Goal: Transaction & Acquisition: Purchase product/service

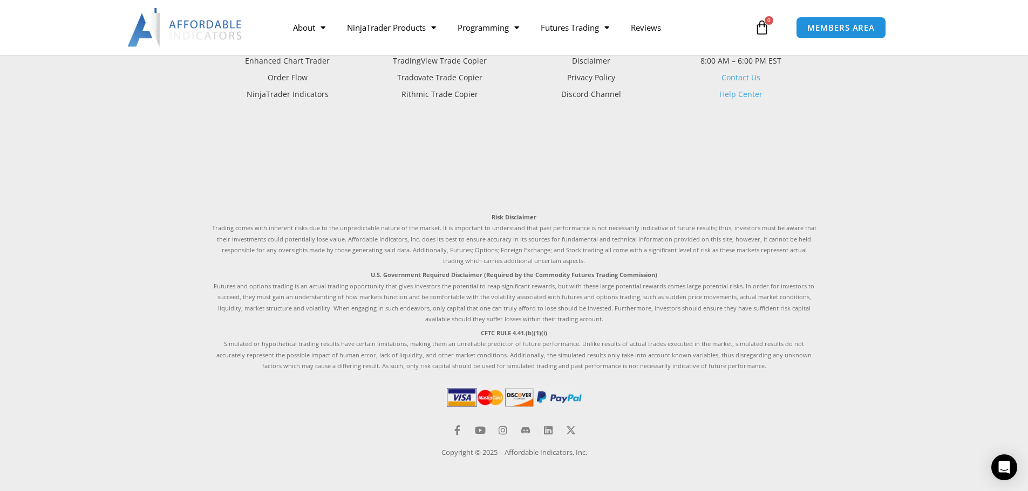
scroll to position [2840, 0]
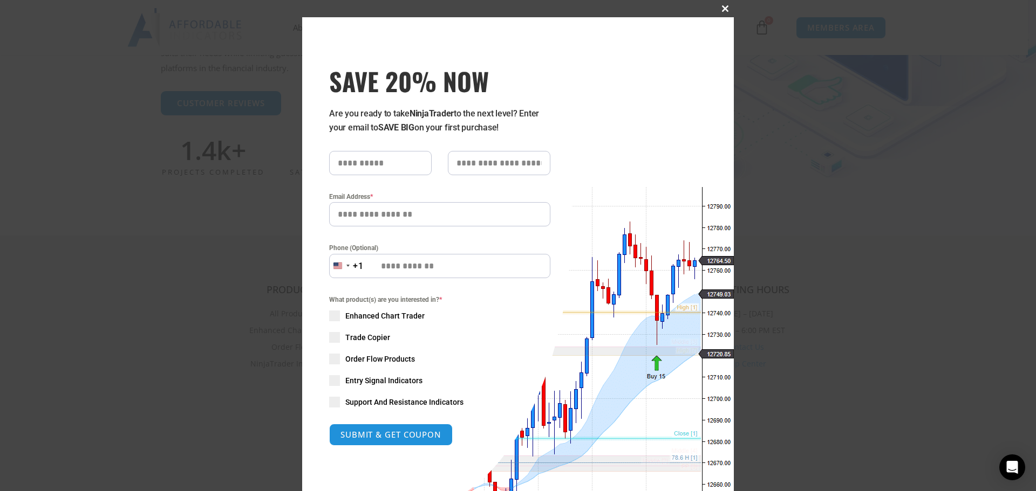
click at [723, 9] on span at bounding box center [724, 8] width 17 height 6
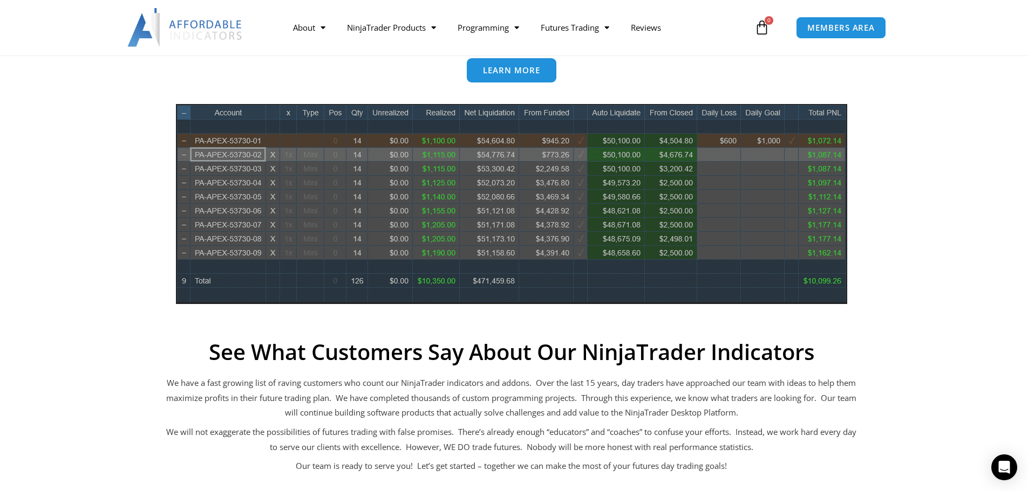
scroll to position [378, 0]
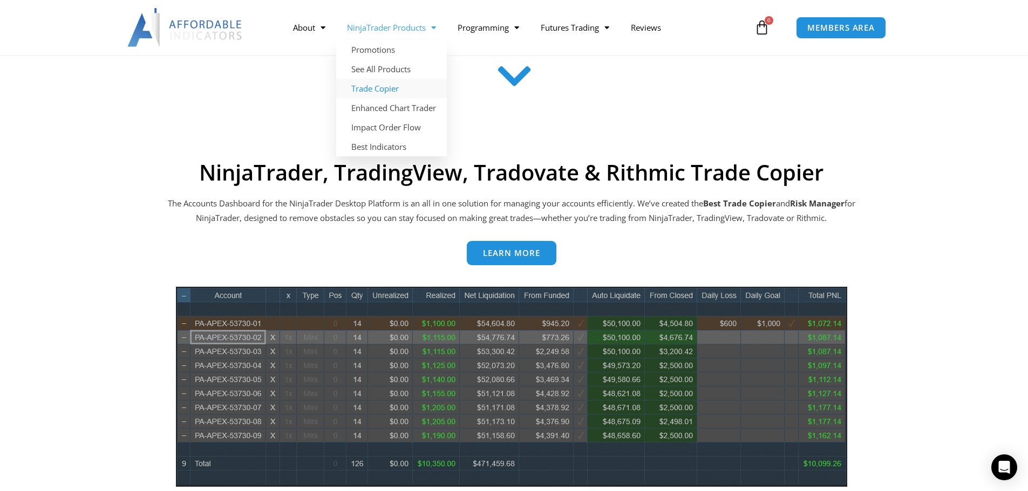
click at [366, 88] on link "Trade Copier" at bounding box center [391, 88] width 111 height 19
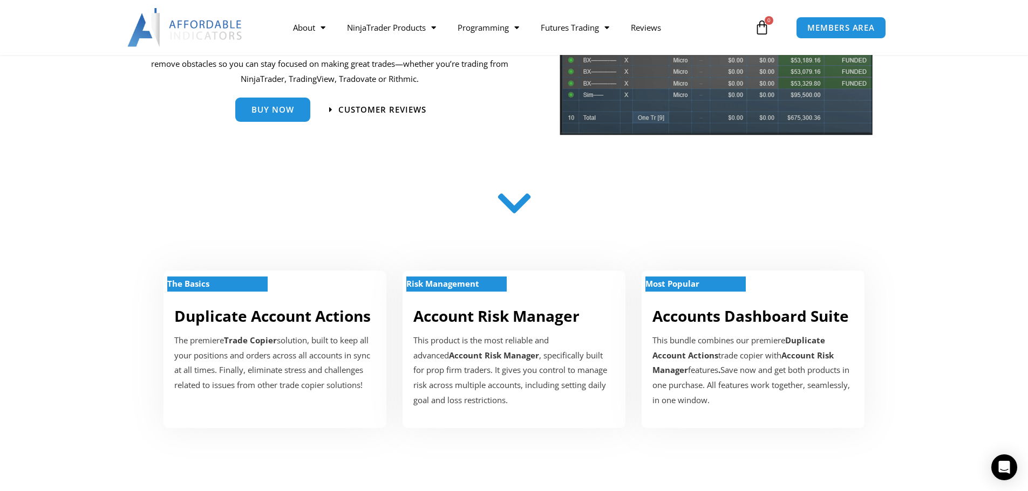
scroll to position [270, 0]
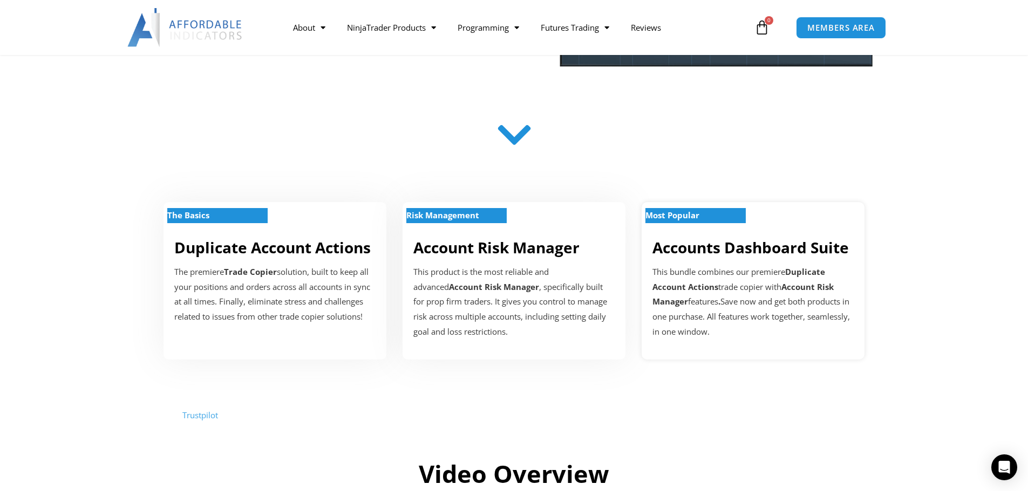
click at [694, 217] on strong "Most Popular" at bounding box center [672, 215] width 54 height 11
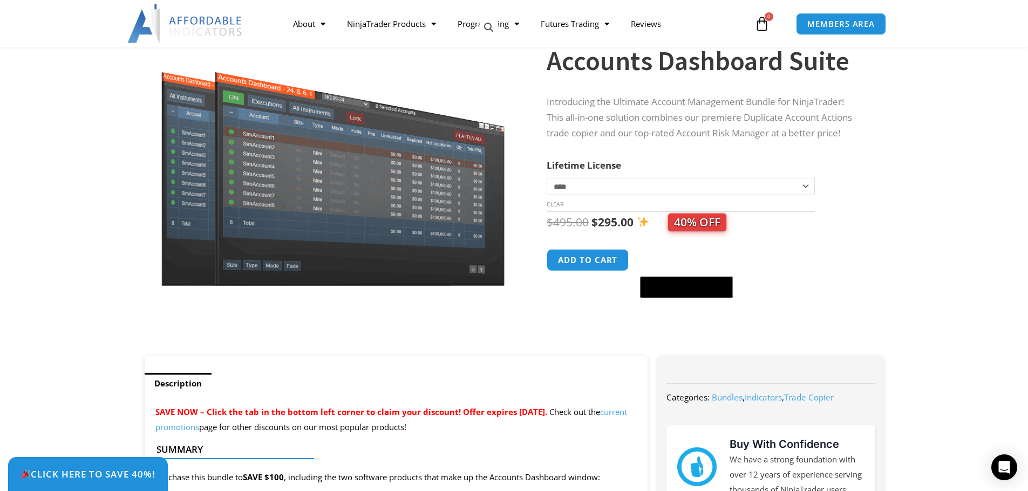
scroll to position [108, 0]
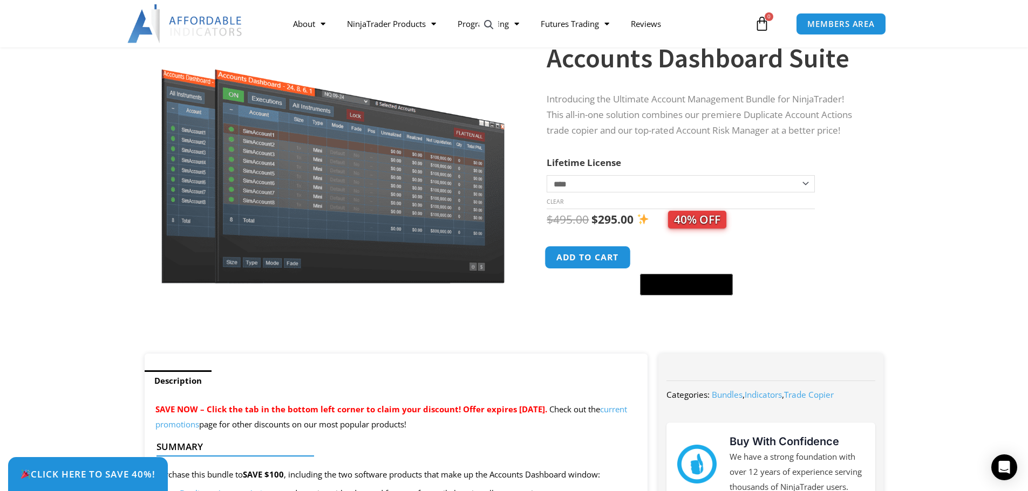
click at [576, 261] on button "Add to cart" at bounding box center [588, 257] width 86 height 23
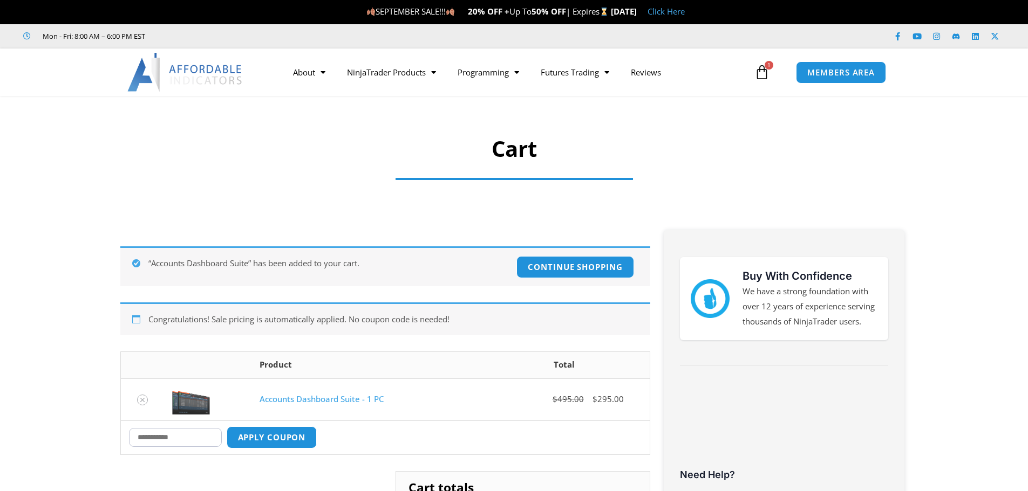
scroll to position [54, 0]
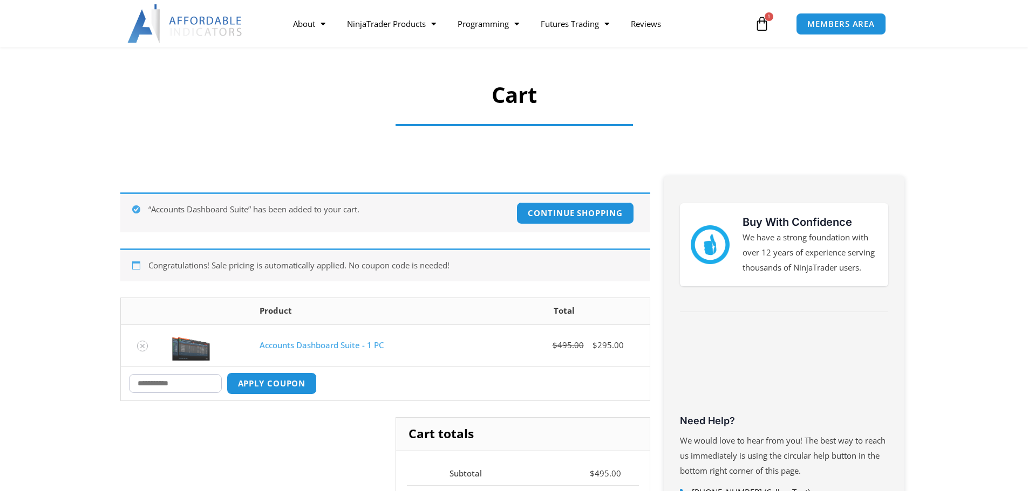
click at [186, 385] on input "Coupon:" at bounding box center [175, 383] width 93 height 19
type input "****"
click at [297, 385] on button "Apply coupon" at bounding box center [271, 383] width 95 height 23
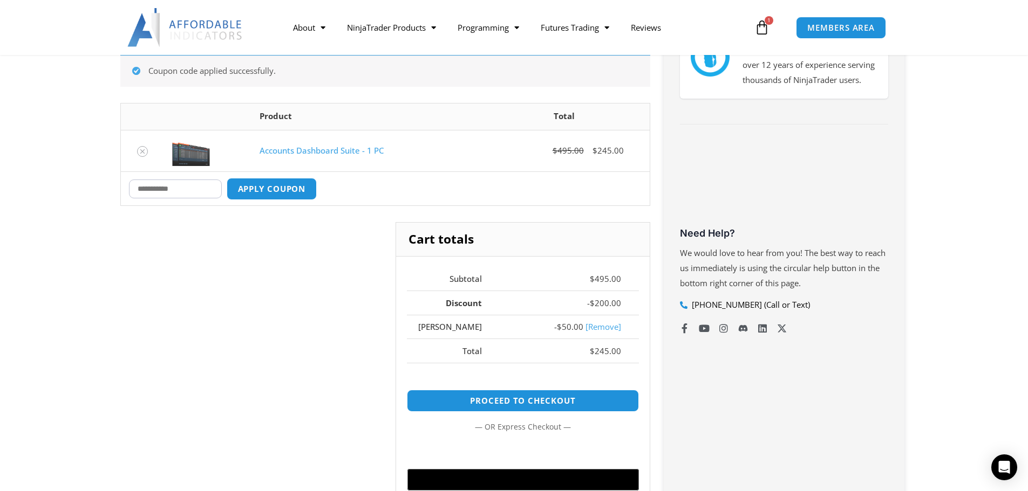
scroll to position [0, 0]
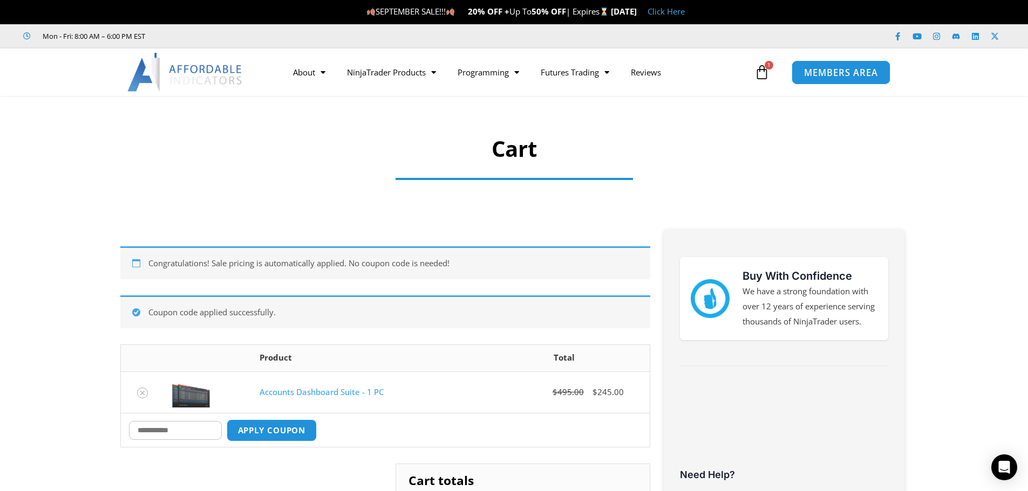
click at [866, 72] on span "MEMBERS AREA" at bounding box center [841, 72] width 74 height 9
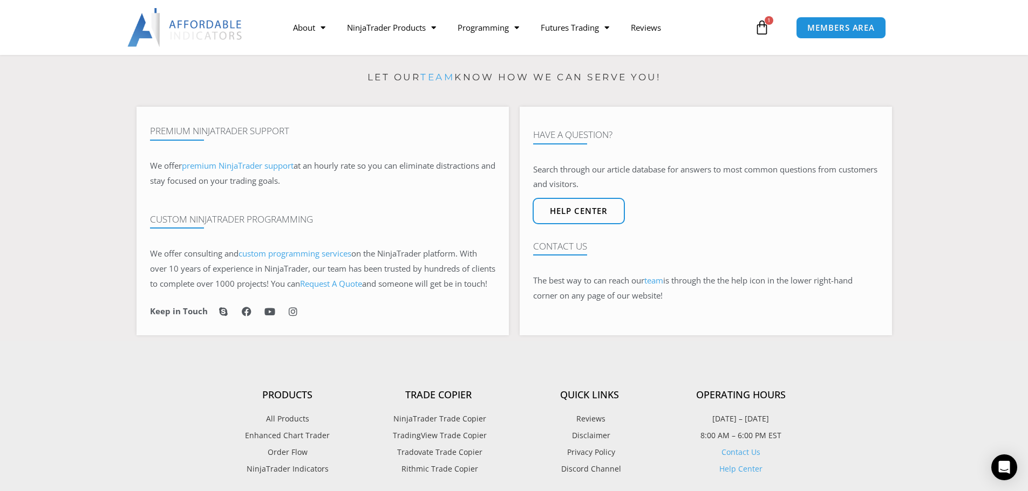
scroll to position [54, 0]
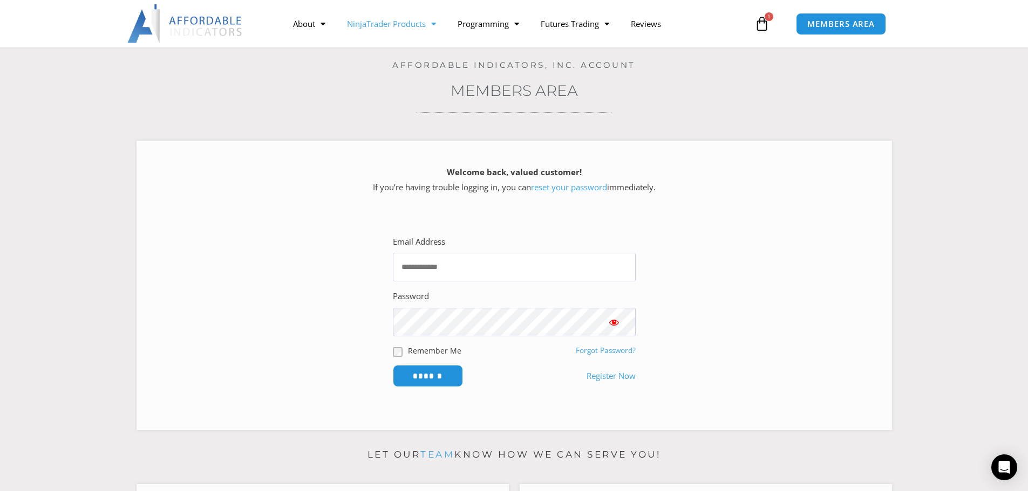
click at [414, 24] on link "NinjaTrader Products" at bounding box center [391, 23] width 111 height 25
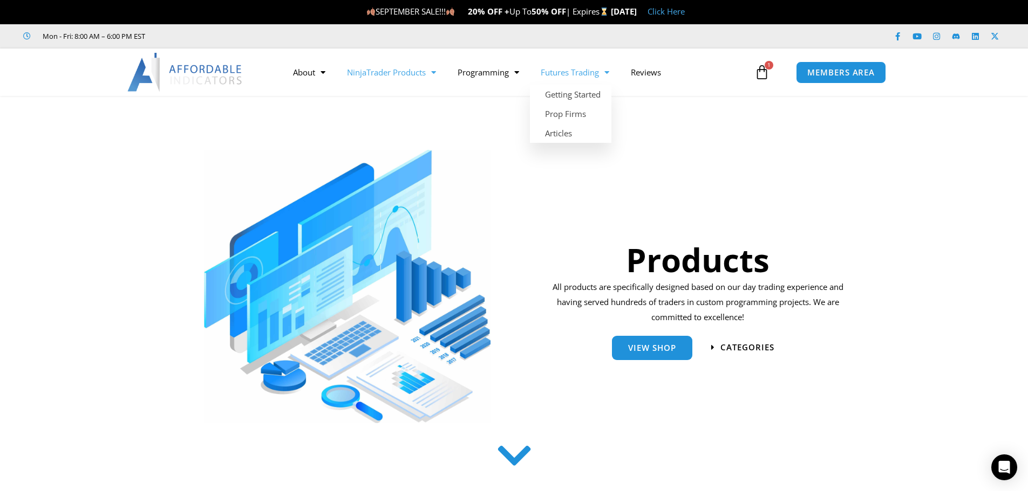
click at [587, 75] on link "Futures Trading" at bounding box center [575, 72] width 90 height 25
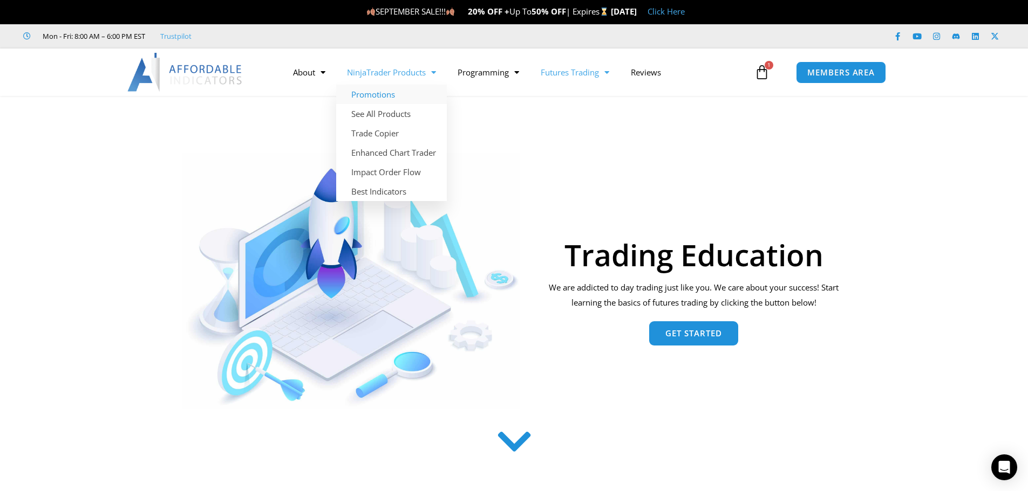
click at [364, 93] on link "Promotions" at bounding box center [391, 94] width 111 height 19
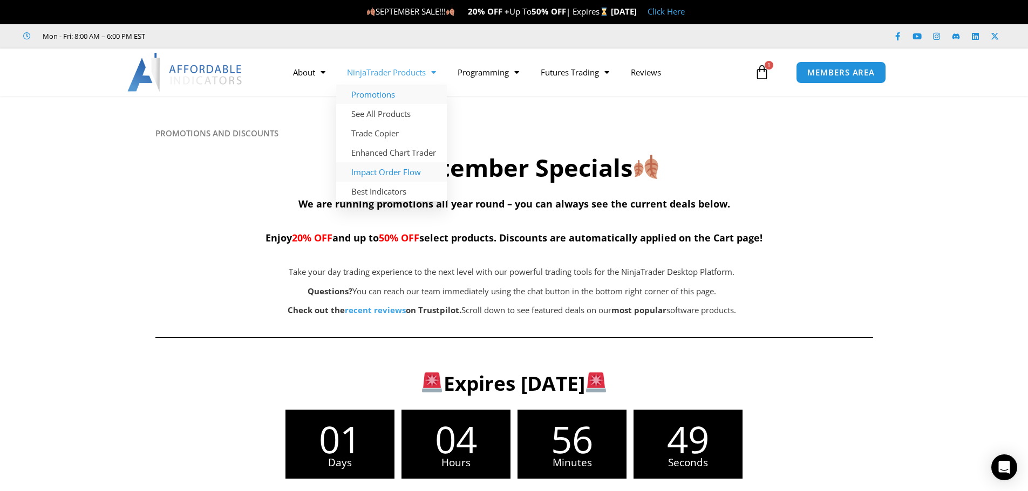
click at [387, 172] on link "Impact Order Flow" at bounding box center [391, 171] width 111 height 19
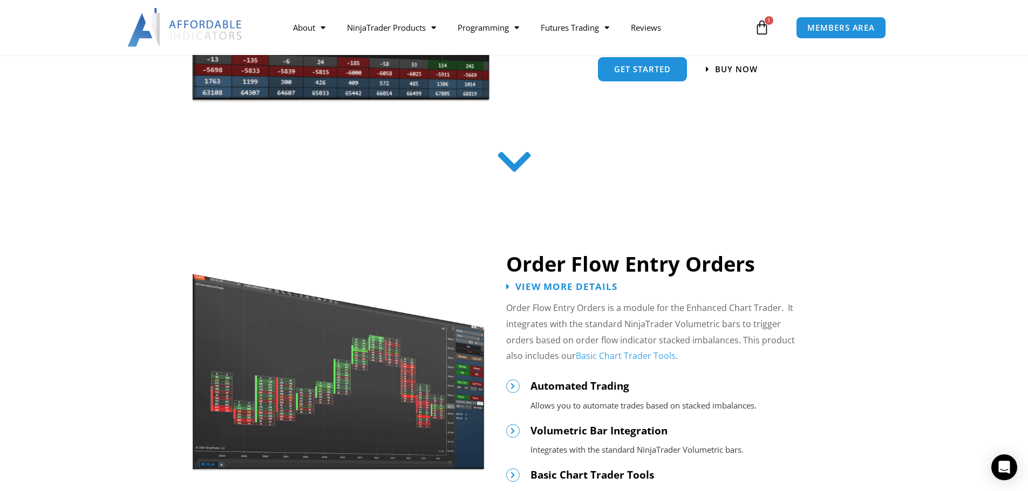
scroll to position [485, 0]
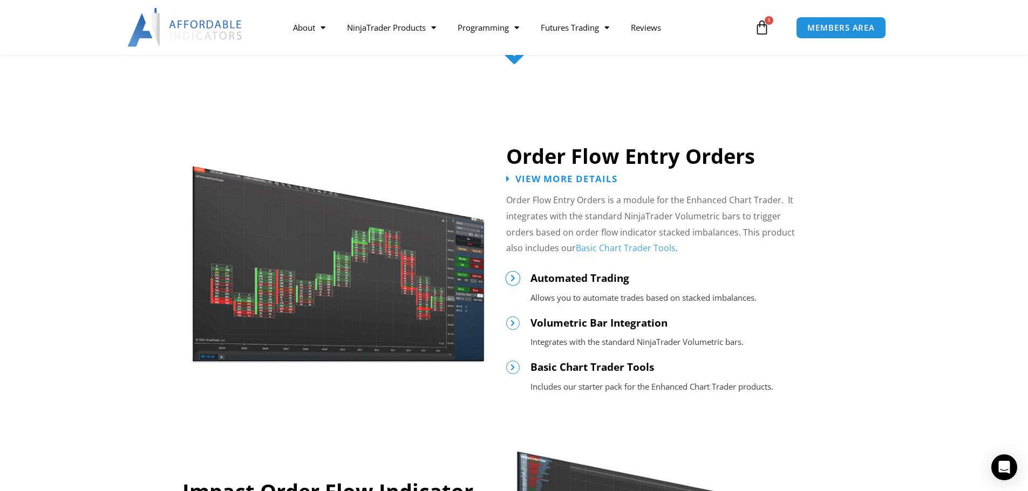
click at [512, 280] on icon at bounding box center [513, 279] width 8 height 8
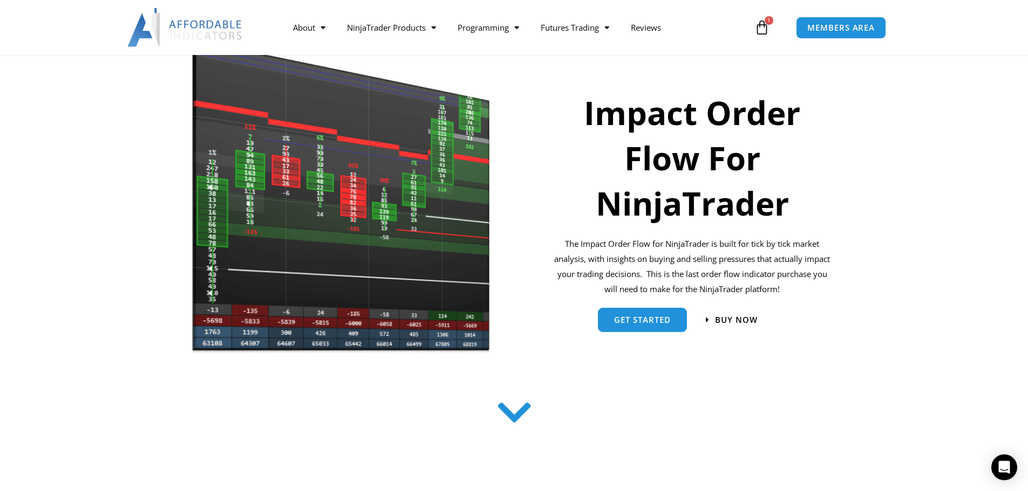
scroll to position [0, 0]
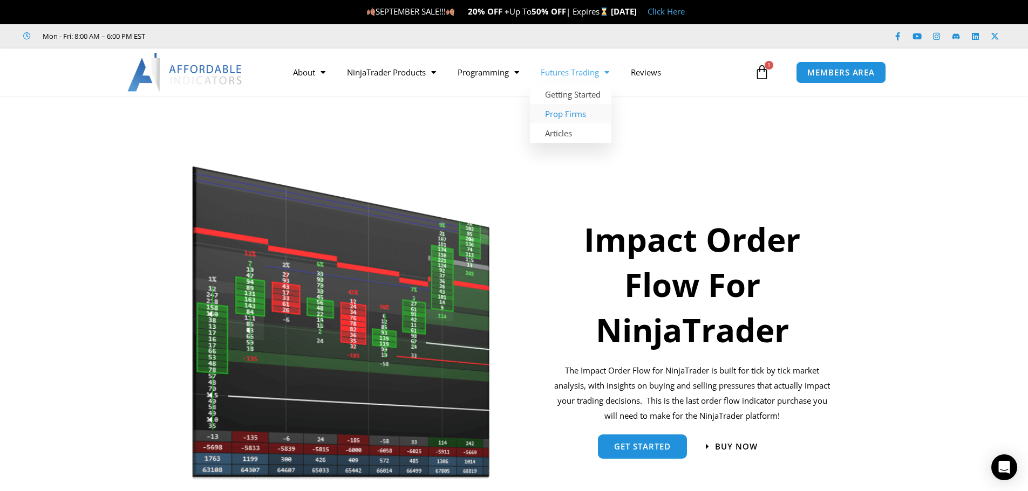
click at [572, 112] on link "Prop Firms" at bounding box center [570, 113] width 81 height 19
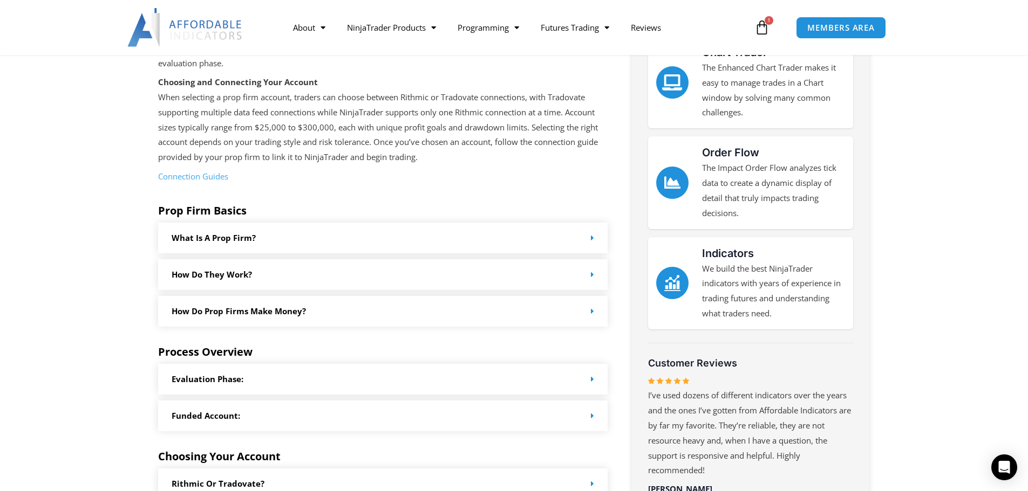
scroll to position [54, 0]
